Goal: Task Accomplishment & Management: Complete application form

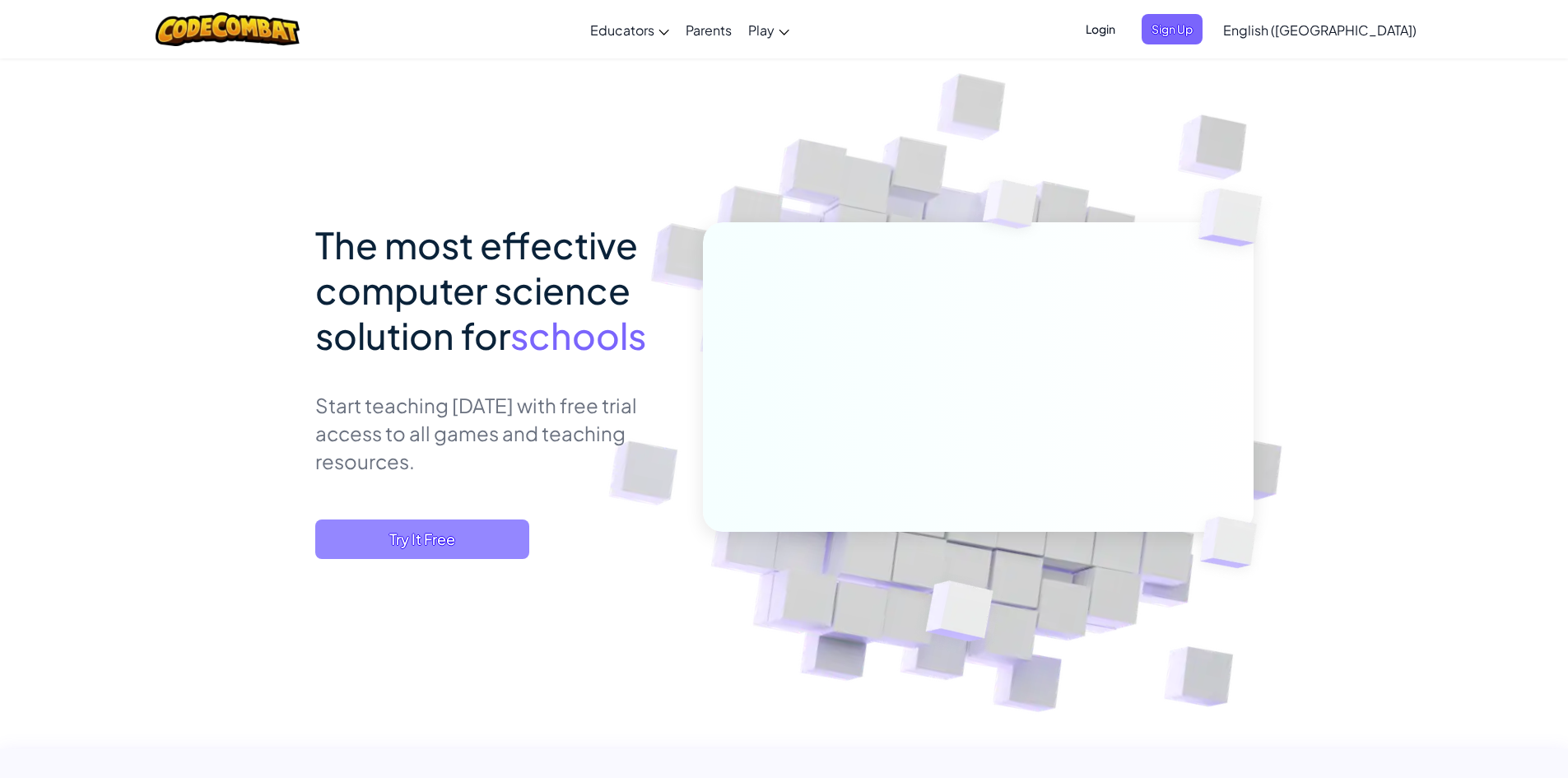
click at [428, 548] on span "Try It Free" at bounding box center [422, 538] width 214 height 39
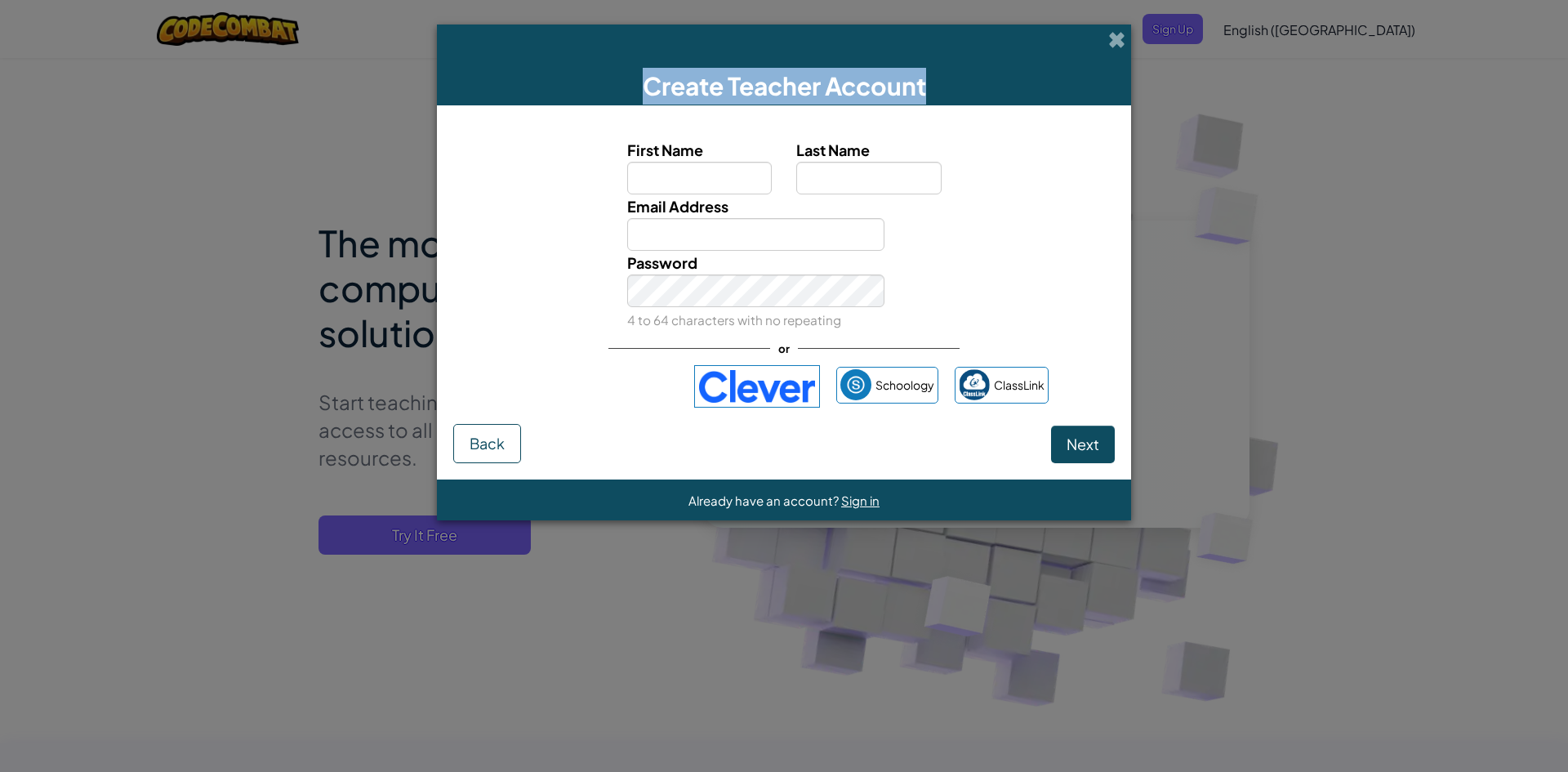
click at [1130, 36] on div "Create Teacher Account" at bounding box center [784, 64] width 695 height 81
click at [1111, 45] on span at bounding box center [1116, 39] width 17 height 17
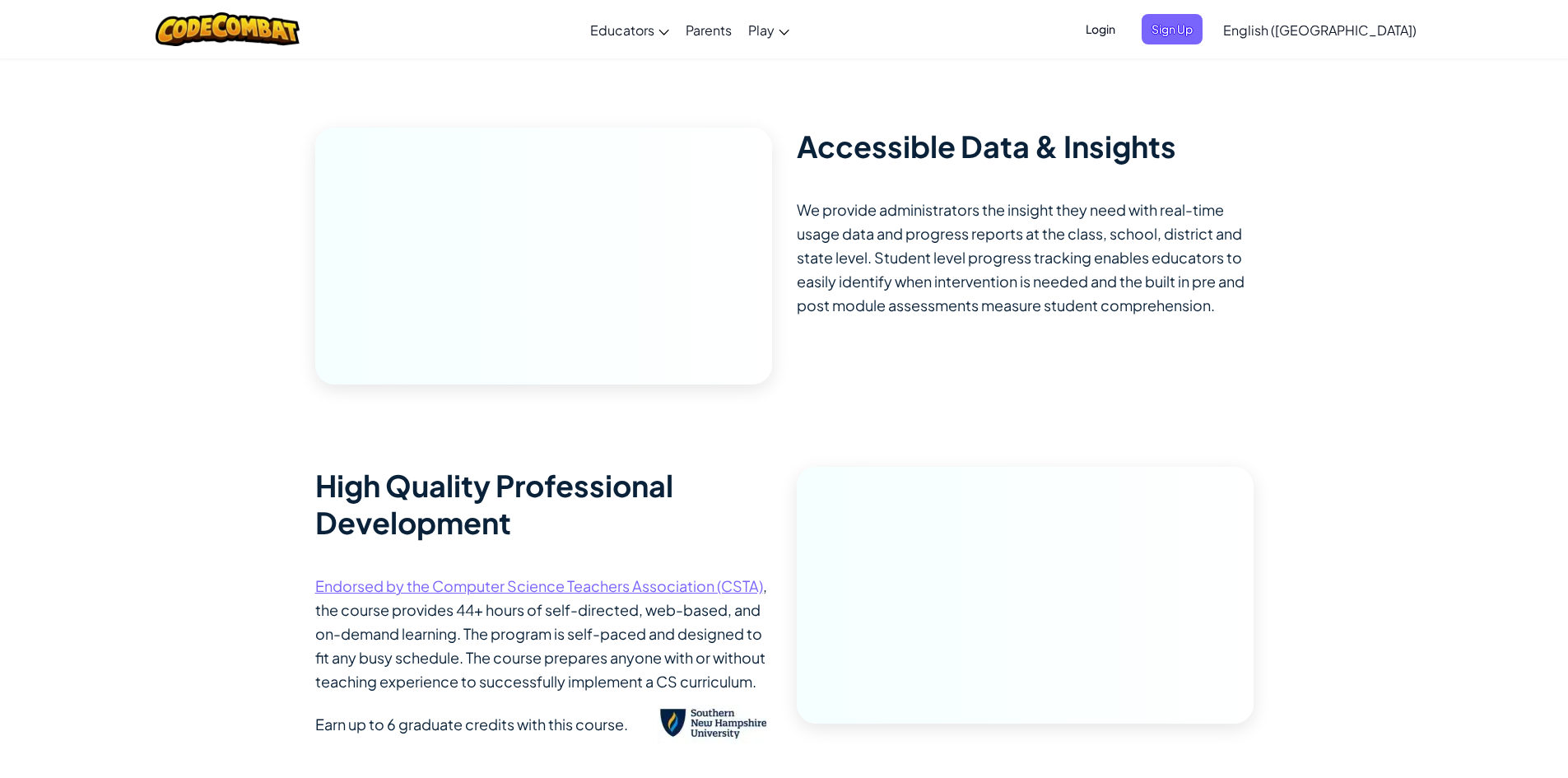
scroll to position [3292, 0]
